Goal: Task Accomplishment & Management: Manage account settings

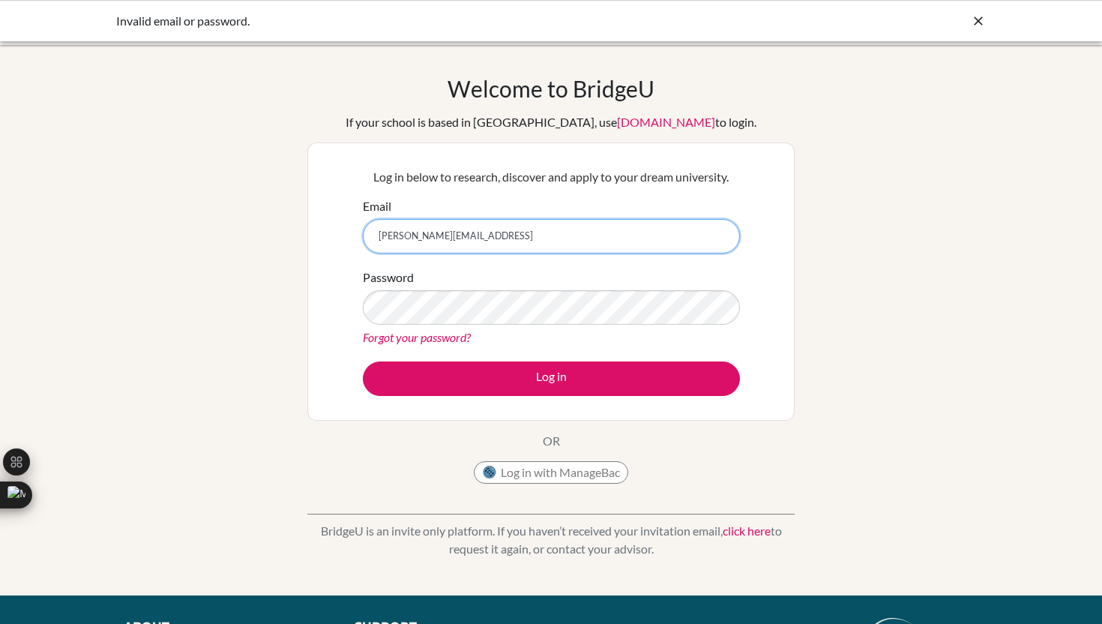
click at [513, 244] on input "mateo.moreira@asa.edu.py" at bounding box center [551, 236] width 377 height 34
drag, startPoint x: 534, startPoint y: 229, endPoint x: 243, endPoint y: 214, distance: 291.9
click at [243, 214] on div "Welcome to BridgeU If your school is based in China, use app.bridge-u.com.cn to…" at bounding box center [551, 320] width 1102 height 490
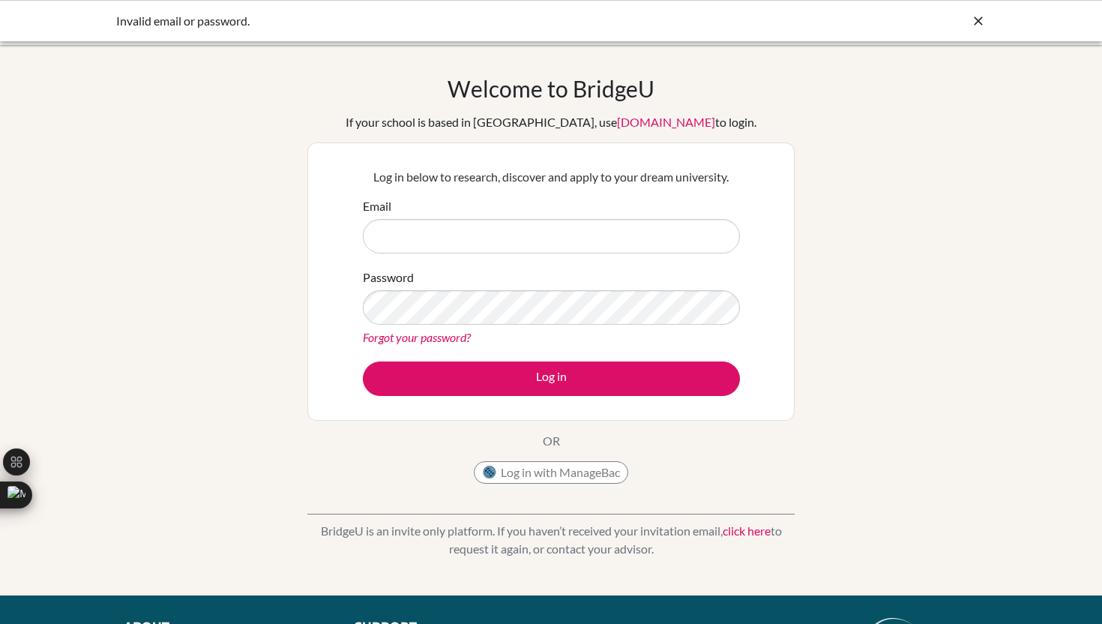
click at [339, 238] on div "Log in below to research, discover and apply to your dream university. Email Pa…" at bounding box center [550, 281] width 487 height 278
click at [383, 229] on input "Email" at bounding box center [551, 236] width 377 height 34
type input "mateomoreiralyra@gmail.com"
click at [363, 361] on button "Log in" at bounding box center [551, 378] width 377 height 34
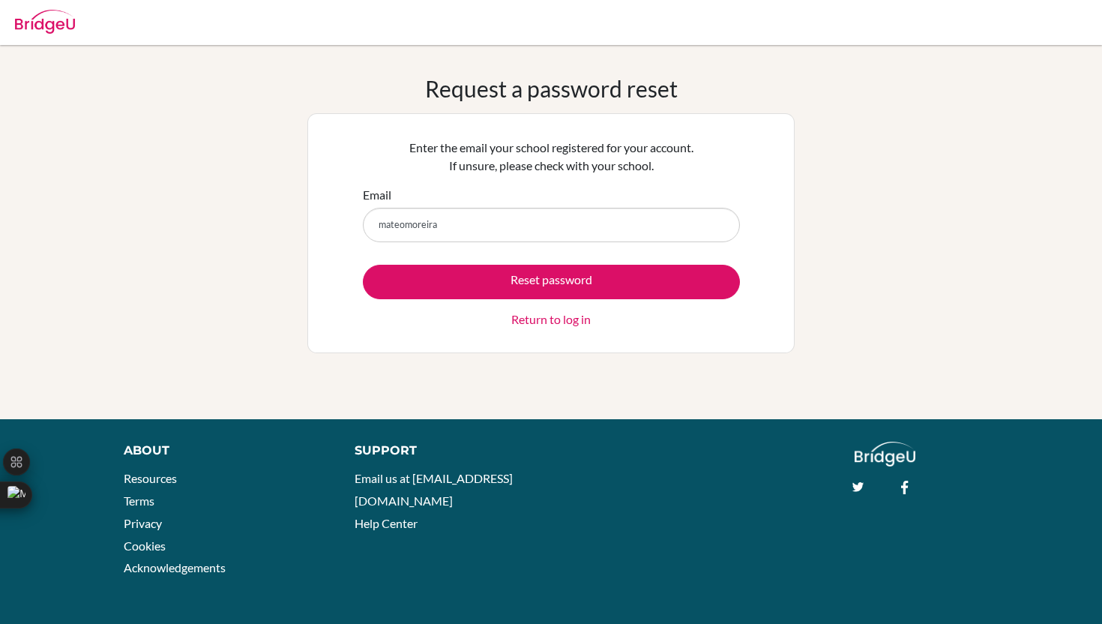
type input "mateomoreiral"
click at [483, 224] on input "mateomoreiral" at bounding box center [551, 225] width 377 height 34
type input "mateo.moreira@asa.edu.py"
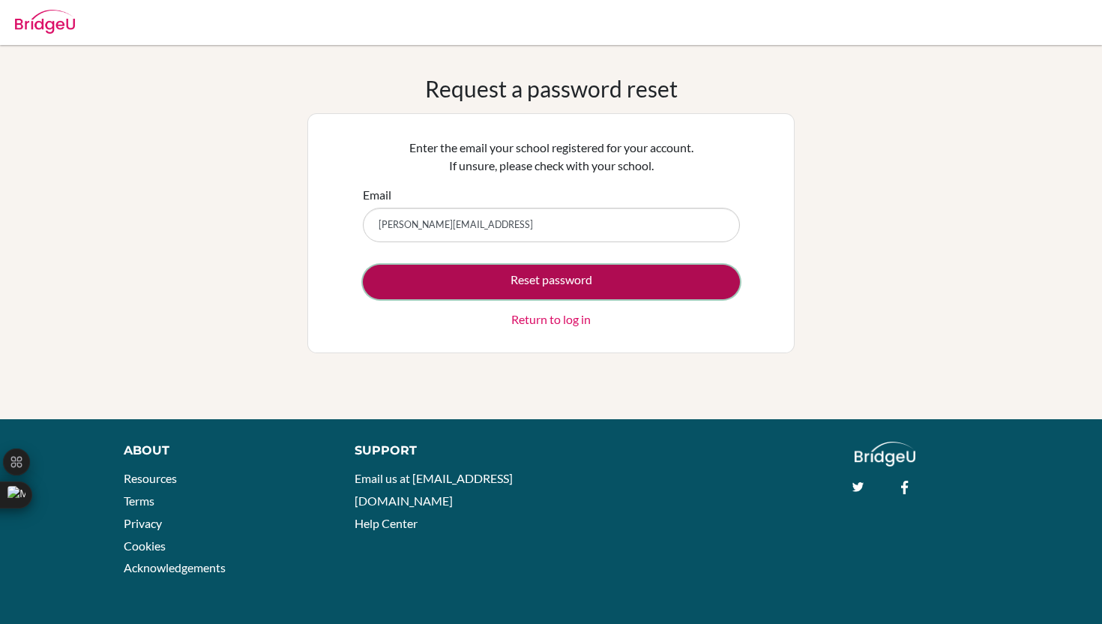
click at [484, 280] on button "Reset password" at bounding box center [551, 282] width 377 height 34
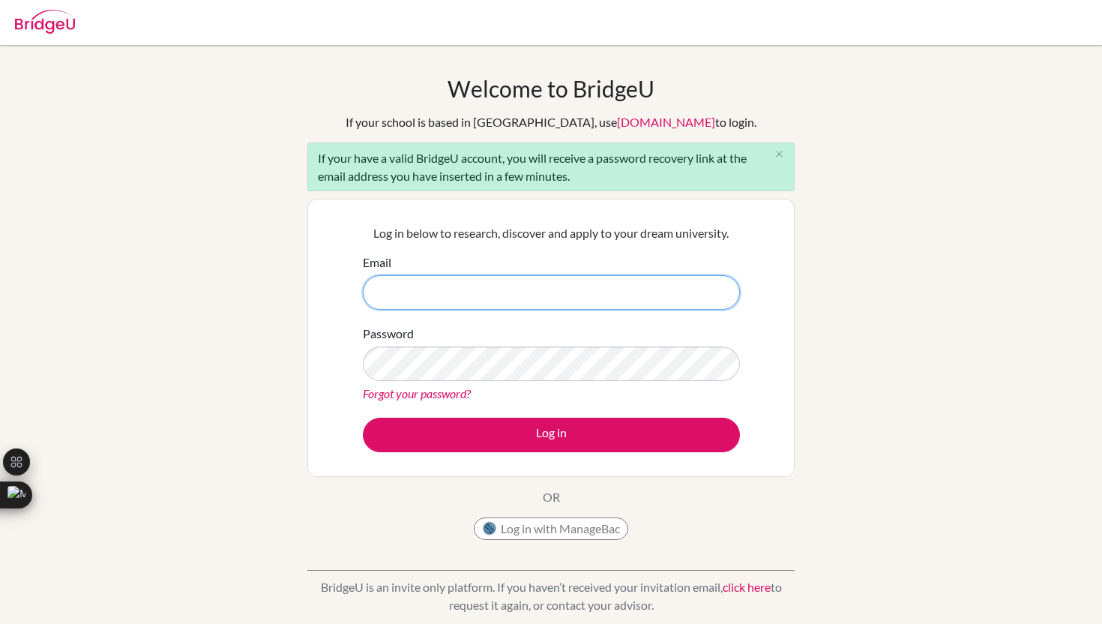
type input "[PERSON_NAME][EMAIL_ADDRESS]"
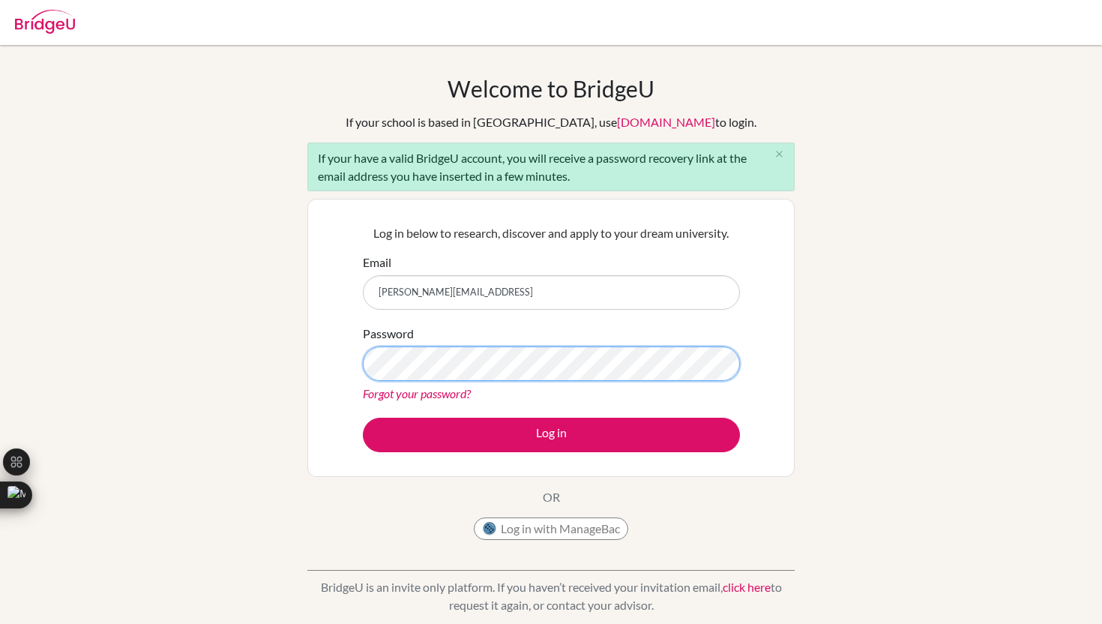
click at [363, 417] on button "Log in" at bounding box center [551, 434] width 377 height 34
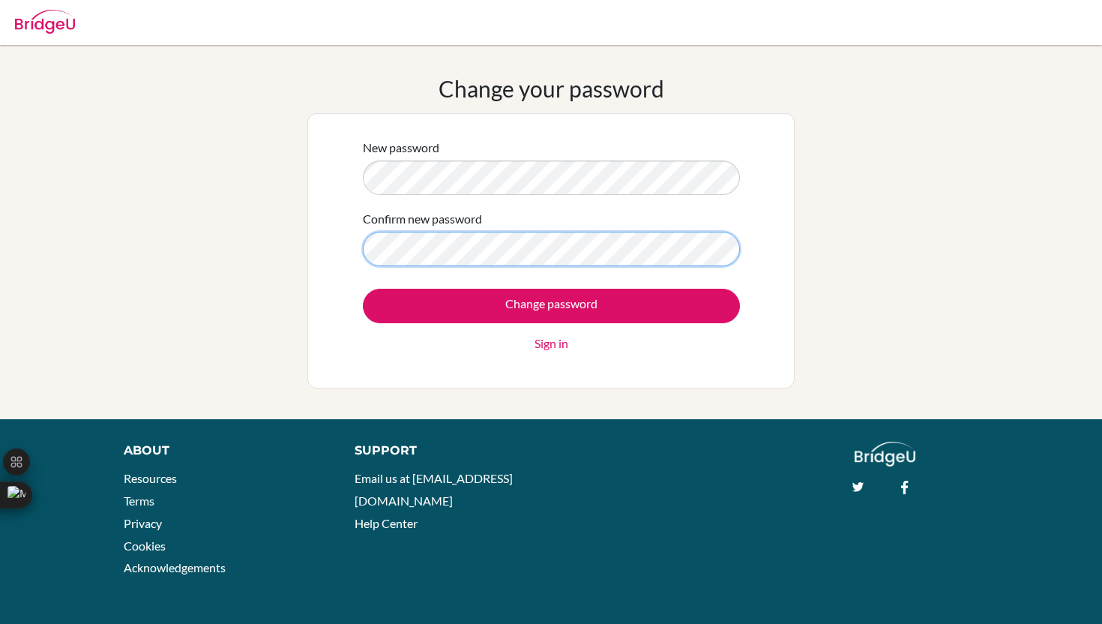
click at [363, 289] on input "Change password" at bounding box center [551, 306] width 377 height 34
